Goal: Transaction & Acquisition: Purchase product/service

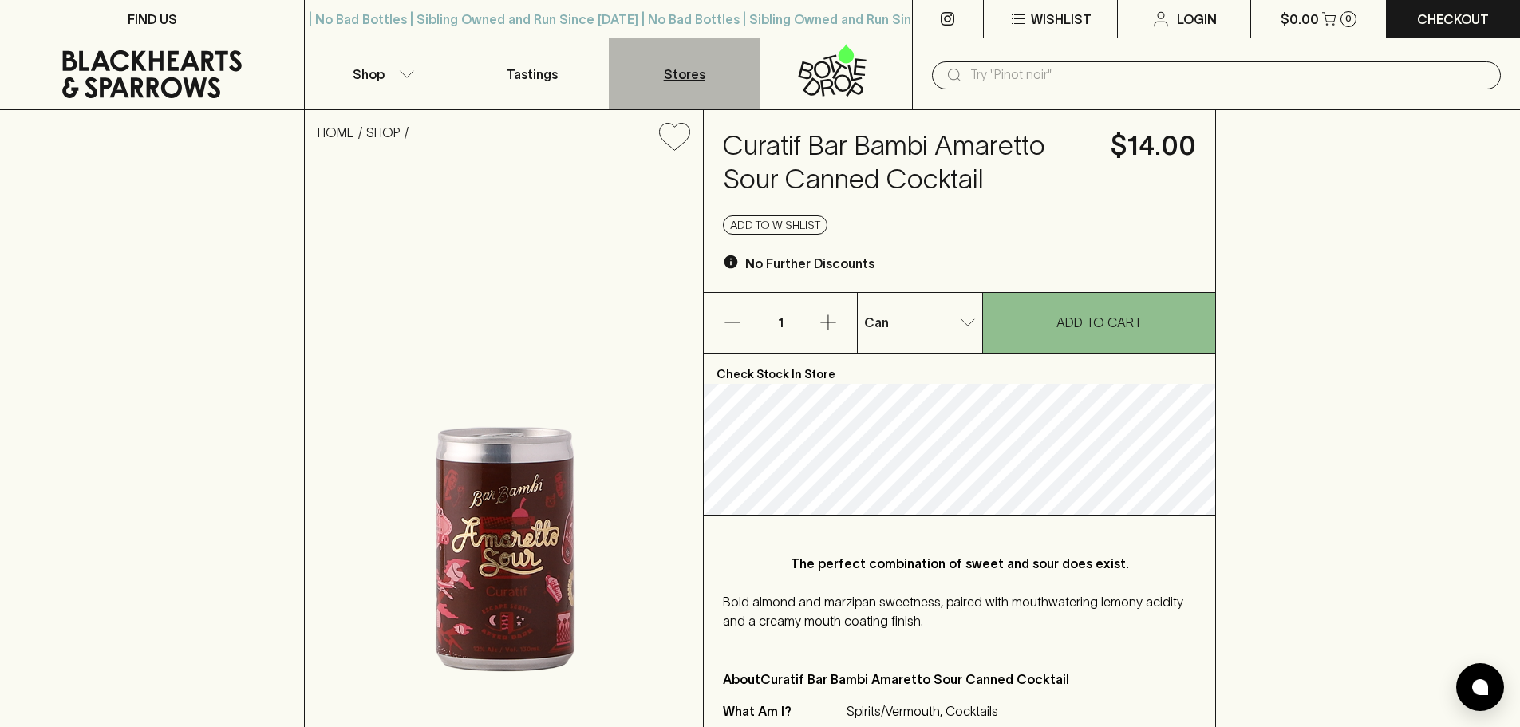
click at [683, 76] on p "Stores" at bounding box center [684, 74] width 41 height 19
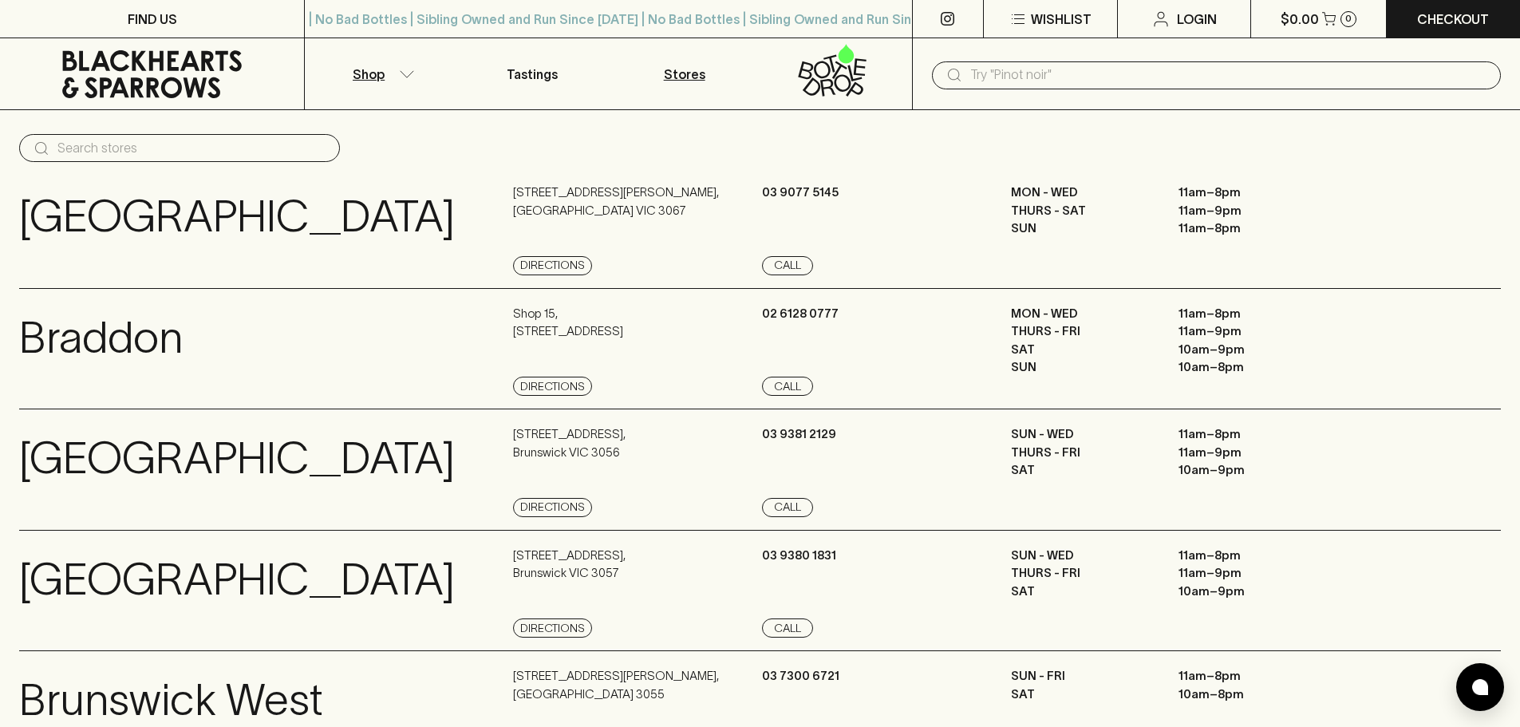
click at [388, 74] on button "Shop" at bounding box center [381, 73] width 152 height 71
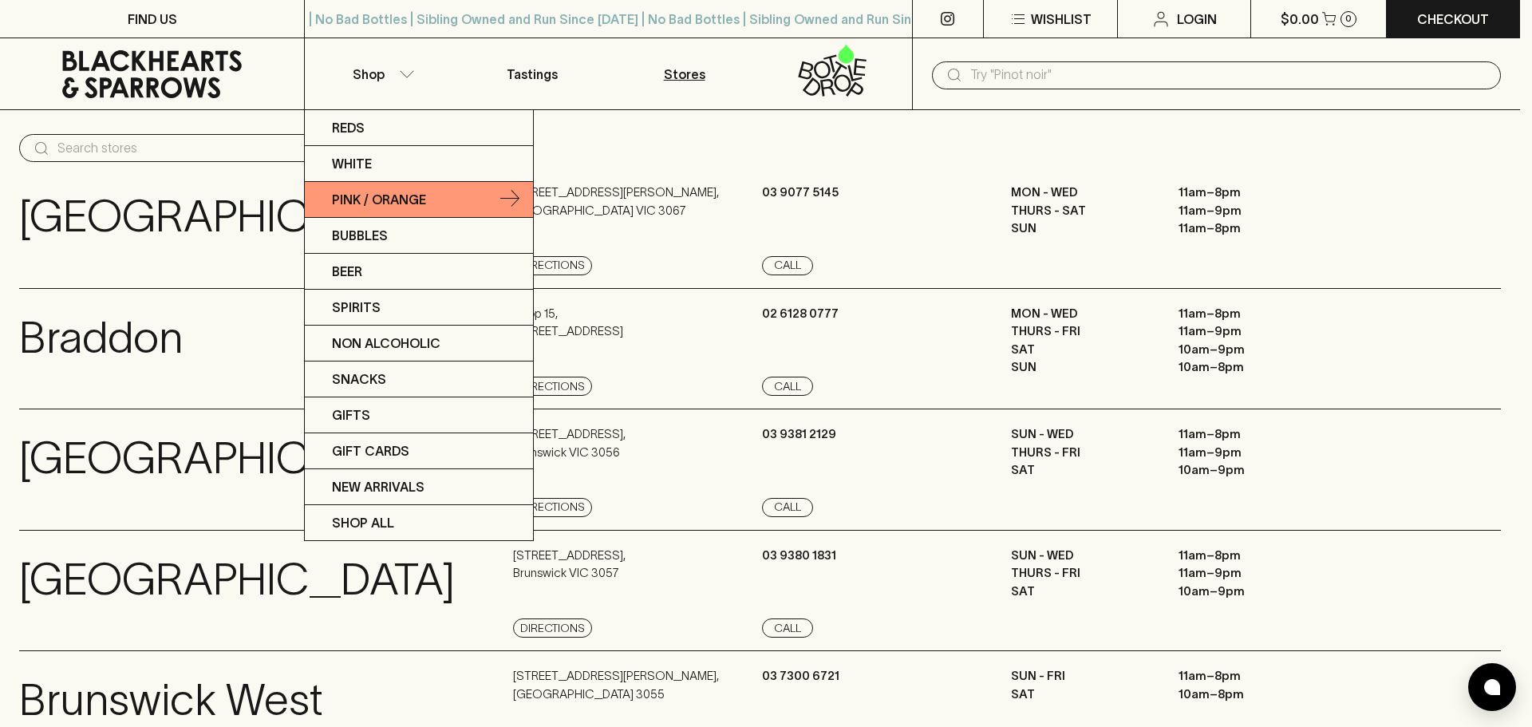
click at [369, 196] on p "Pink / Orange" at bounding box center [379, 199] width 94 height 19
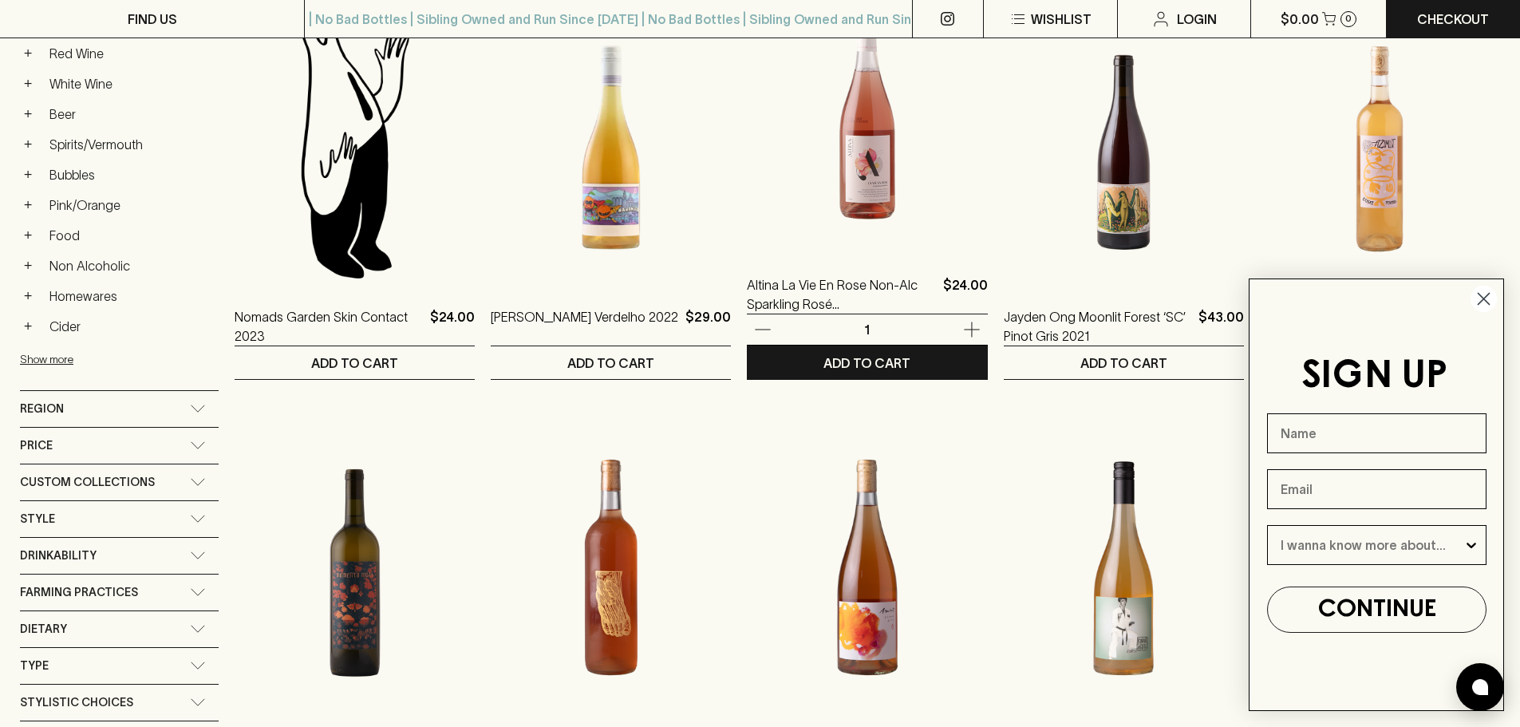
scroll to position [319, 0]
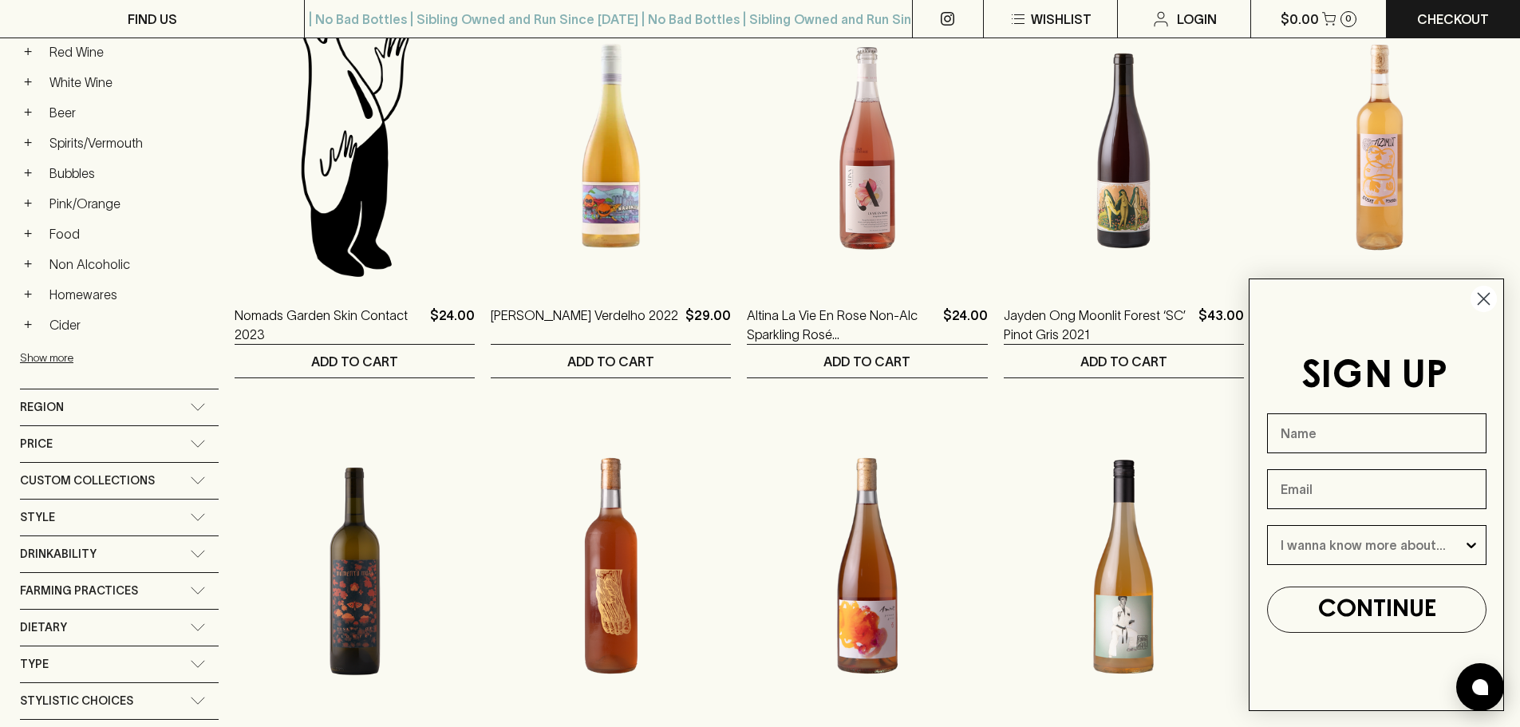
click at [1484, 298] on icon "Close dialog" at bounding box center [1484, 299] width 11 height 11
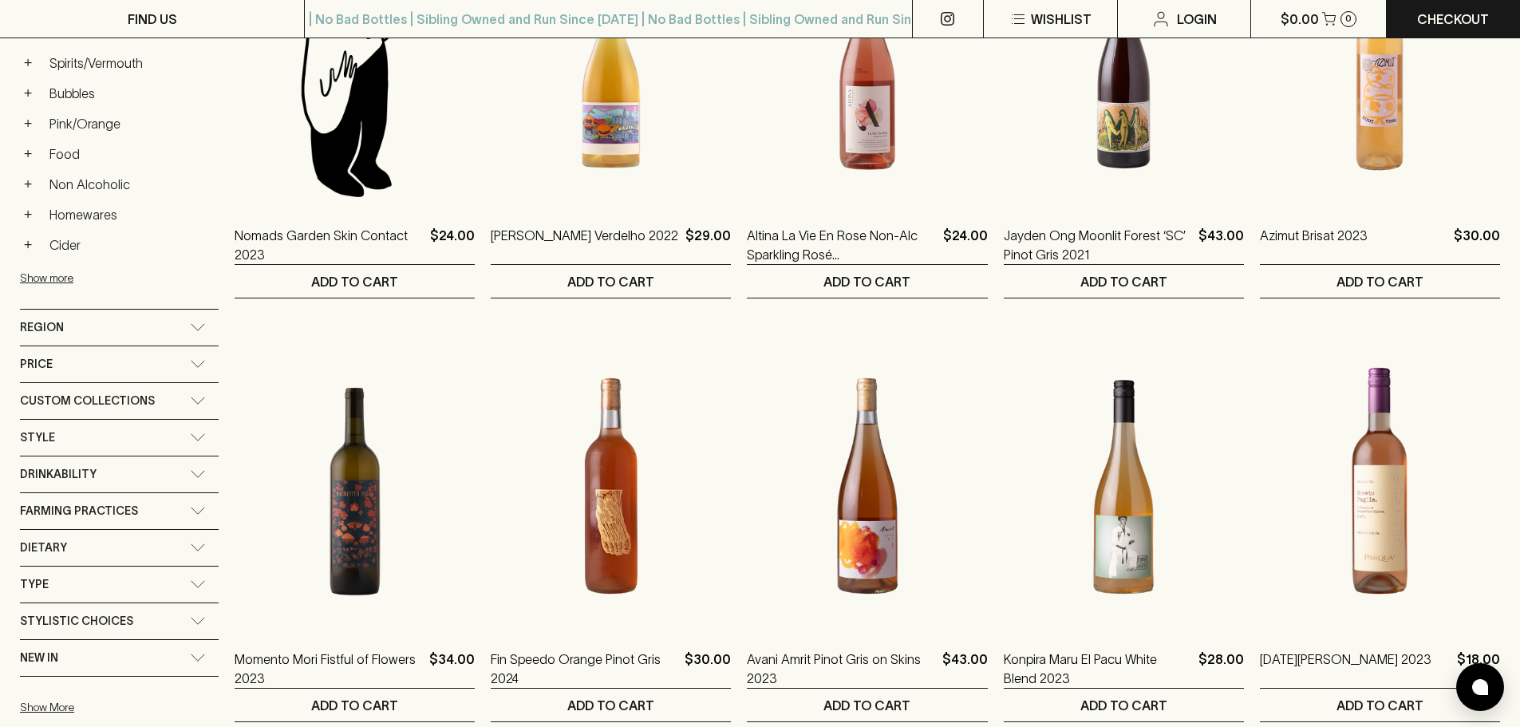
scroll to position [0, 0]
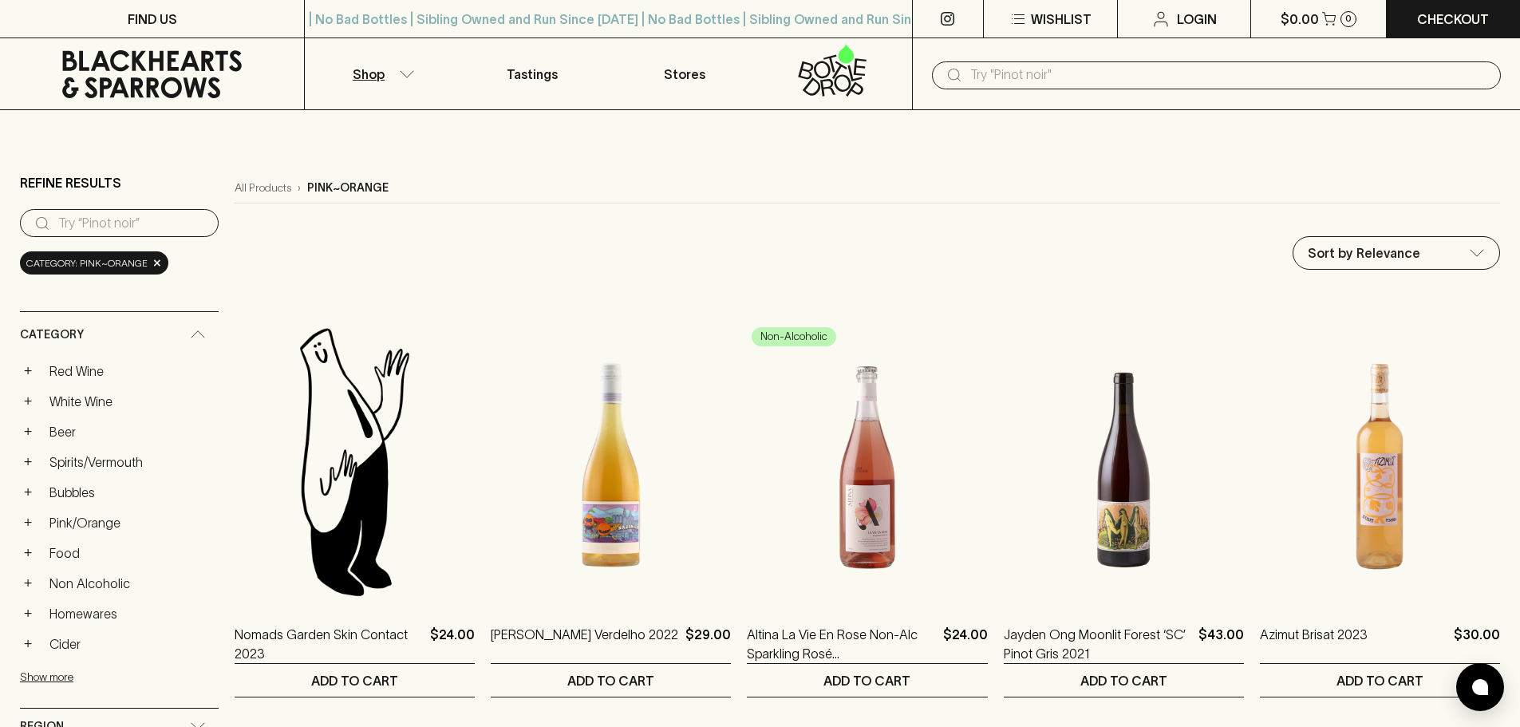
click at [378, 74] on p "Shop" at bounding box center [369, 74] width 32 height 19
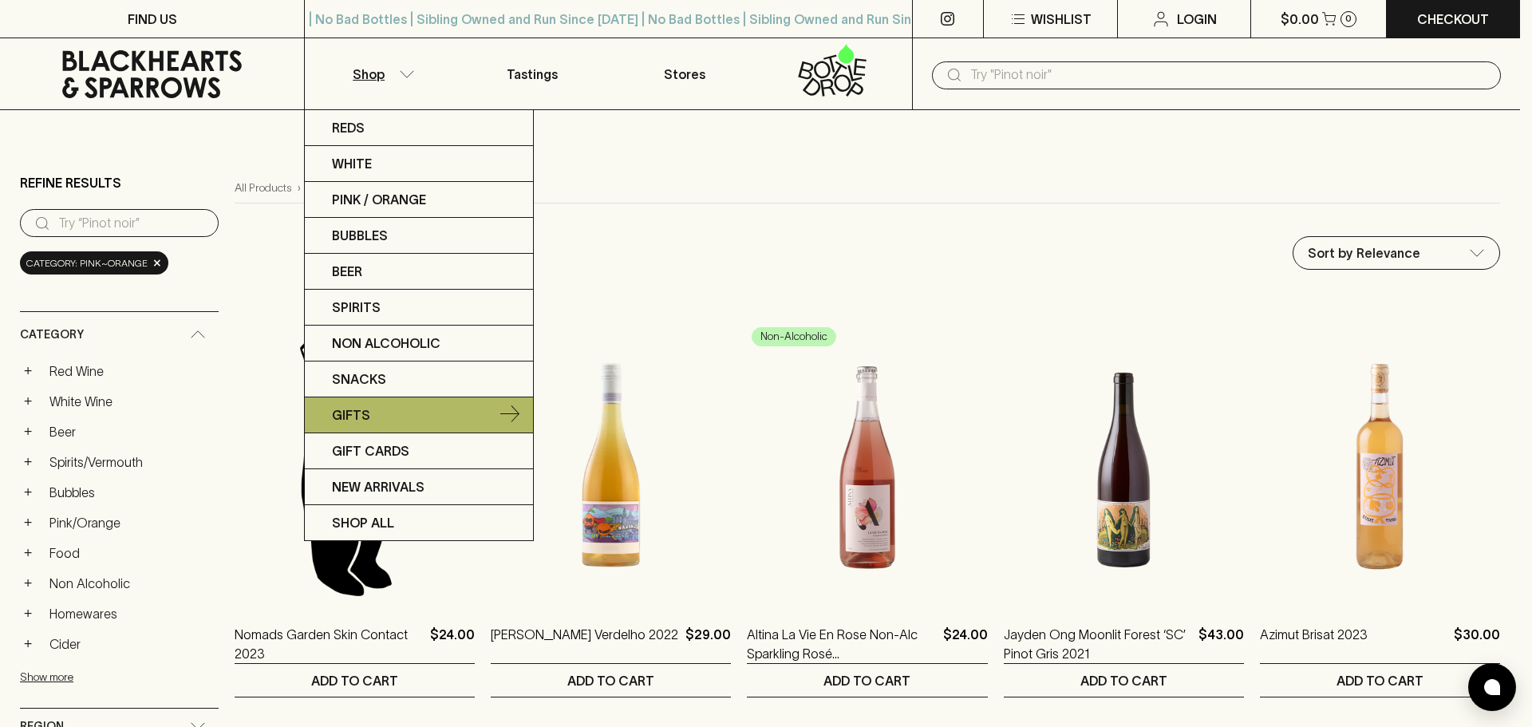
click at [360, 413] on p "Gifts" at bounding box center [351, 414] width 38 height 19
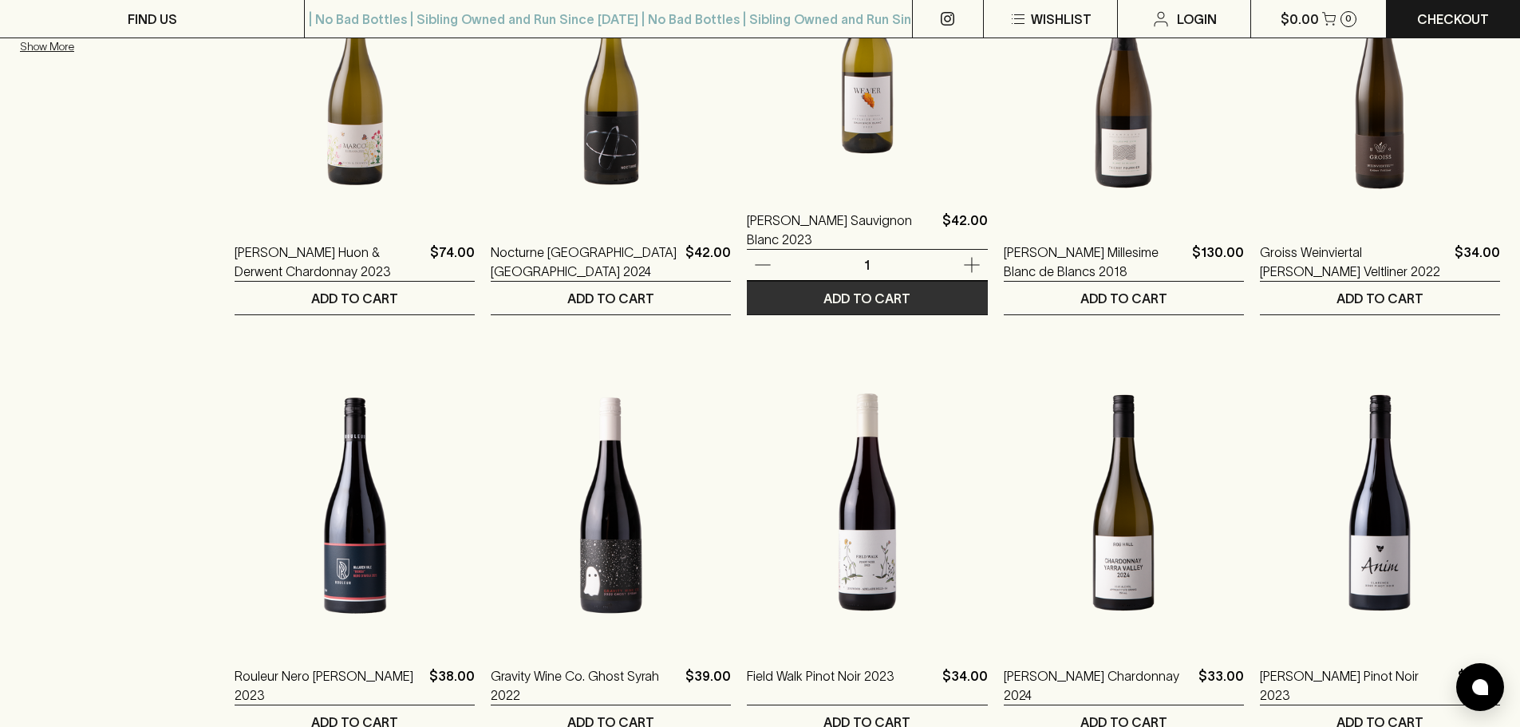
scroll to position [958, 0]
